Goal: Information Seeking & Learning: Learn about a topic

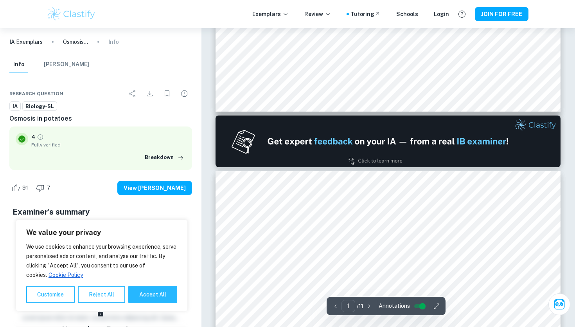
type input "2"
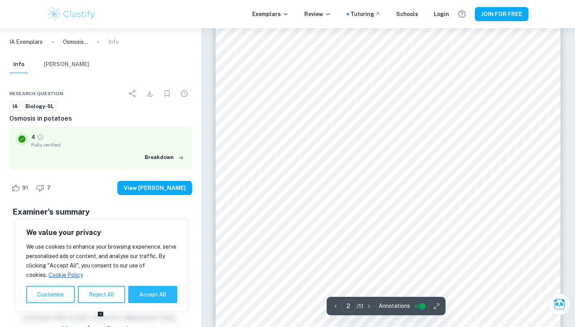
scroll to position [603, 0]
click at [419, 308] on input "controlled" at bounding box center [422, 305] width 28 height 9
click at [419, 307] on input "controlled" at bounding box center [416, 305] width 28 height 9
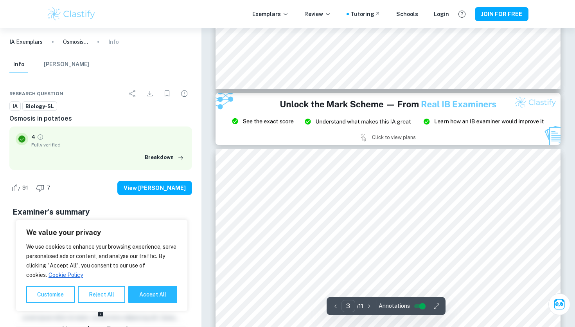
type input "2"
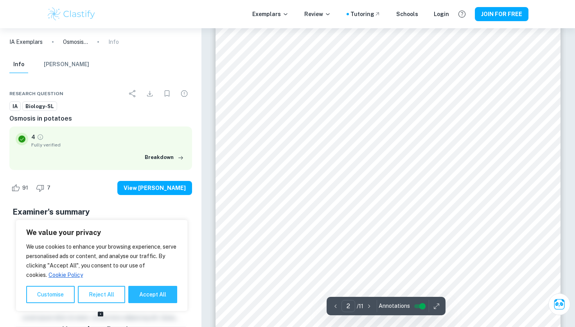
scroll to position [575, 0]
click at [433, 307] on icon "button" at bounding box center [437, 306] width 8 height 8
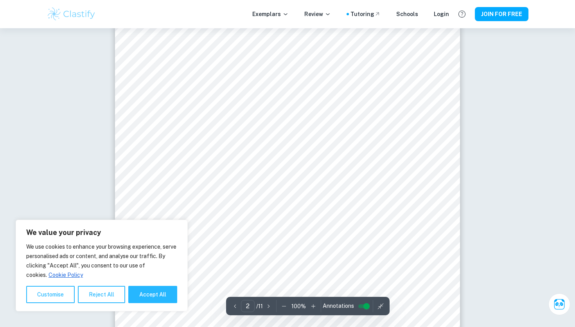
scroll to position [648, 0]
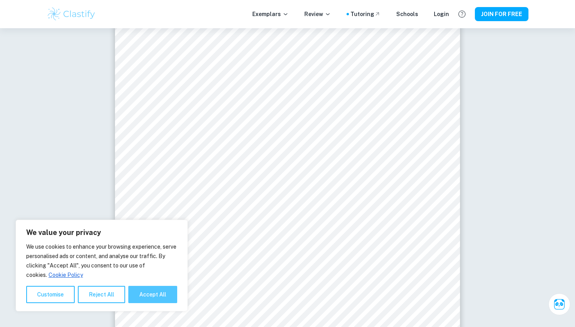
click at [151, 299] on button "Accept All" at bounding box center [152, 294] width 49 height 17
checkbox input "true"
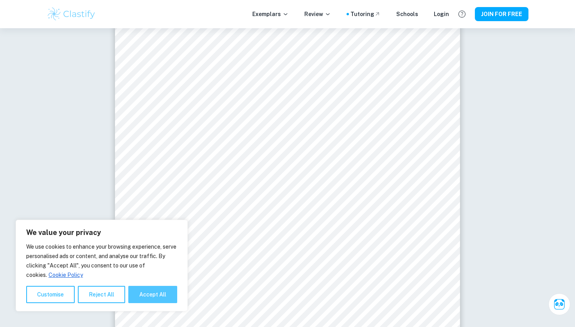
checkbox input "true"
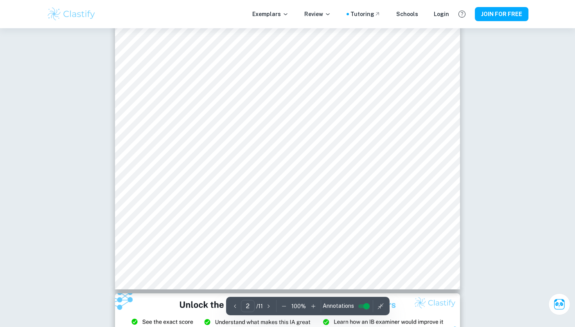
scroll to position [686, 0]
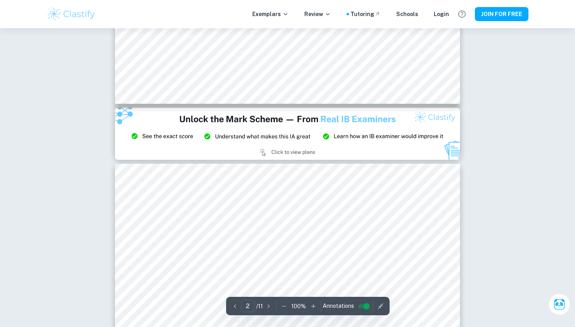
type input "3"
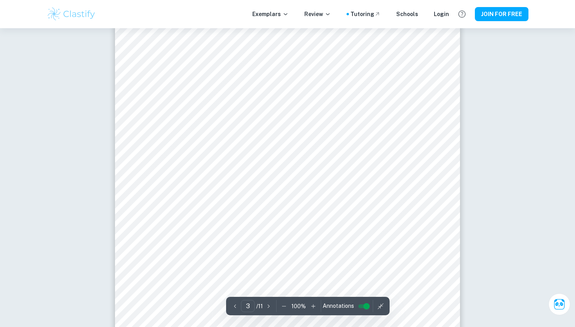
scroll to position [1055, 0]
